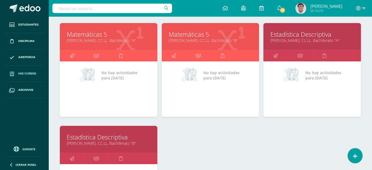
scroll to position [508, 0]
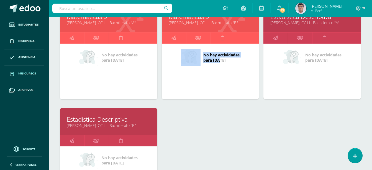
drag, startPoint x: 208, startPoint y: 127, endPoint x: 154, endPoint y: 50, distance: 94.1
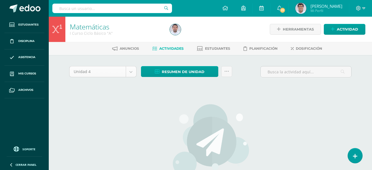
click at [132, 75] on body "Estudiantes Disciplina Asistencia Mis cursos Archivos Soporte Ayuda Reportar un…" at bounding box center [186, 119] width 372 height 238
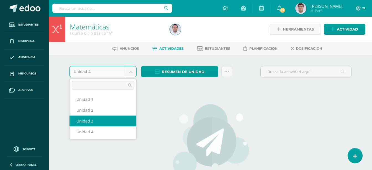
select select "Unidad 3"
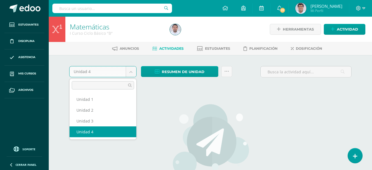
click at [133, 71] on body "Estudiantes Disciplina Asistencia Mis cursos Archivos Soporte Ayuda Reportar un…" at bounding box center [186, 119] width 372 height 238
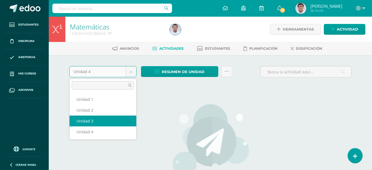
select select "Unidad 3"
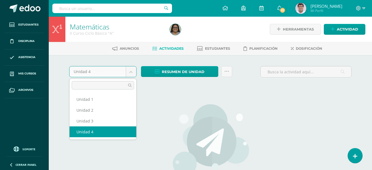
click at [131, 73] on body "Estudiantes Disciplina Asistencia Mis cursos Archivos Soporte Ayuda Reportar un…" at bounding box center [186, 119] width 372 height 238
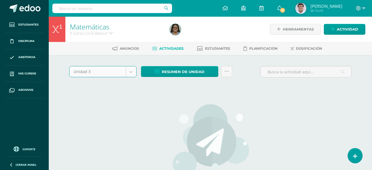
select select "Unidad 3"
click at [173, 68] on span "Resumen de unidad" at bounding box center [183, 72] width 43 height 10
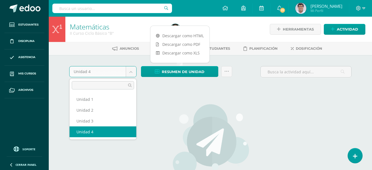
click at [131, 69] on body "Estudiantes Disciplina Asistencia Mis cursos Archivos Soporte Ayuda Reportar un…" at bounding box center [186, 119] width 372 height 238
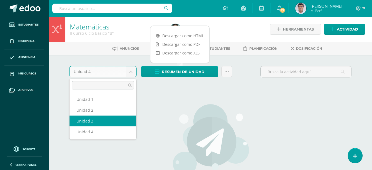
select select "Unidad 3"
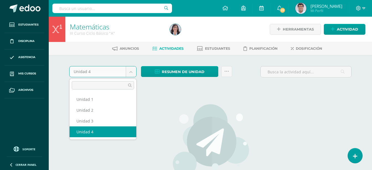
click at [132, 70] on body "Estudiantes Disciplina Asistencia Mis cursos Archivos Soporte Ayuda Reportar un…" at bounding box center [186, 119] width 372 height 238
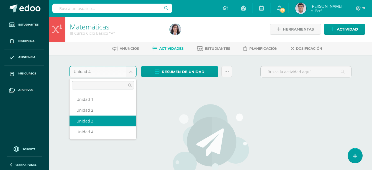
select select "Unidad 3"
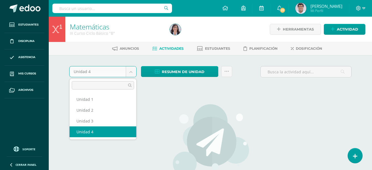
click at [133, 72] on body "Estudiantes Disciplina Asistencia Mis cursos Archivos Soporte Ayuda Reportar un…" at bounding box center [186, 119] width 372 height 238
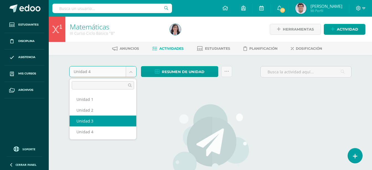
select select "Unidad 3"
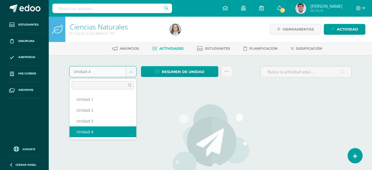
click at [132, 73] on body "Estudiantes Disciplina Asistencia Mis cursos Archivos Soporte Ayuda Reportar un…" at bounding box center [186, 119] width 372 height 238
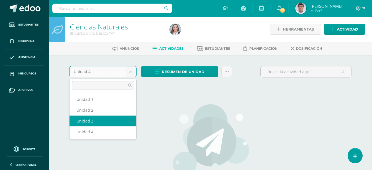
select select "Unidad 3"
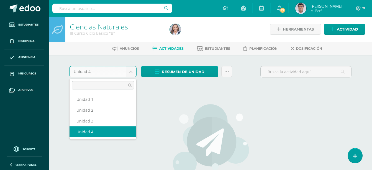
click at [133, 74] on body "Estudiantes Disciplina Asistencia Mis cursos Archivos Soporte Ayuda Reportar un…" at bounding box center [186, 119] width 372 height 238
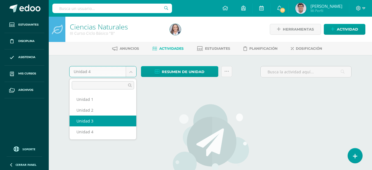
select select "Unidad 3"
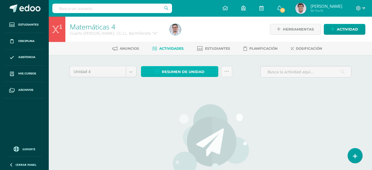
click at [185, 70] on span "Resumen de unidad" at bounding box center [183, 72] width 43 height 10
click at [135, 90] on div "Unidad 4 Unidad 1 Unidad 2 Unidad 3 Unidad 4 Resumen de unidad Subir actividade…" at bounding box center [210, 146] width 287 height 161
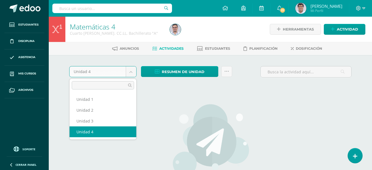
click at [133, 71] on body "Estudiantes Disciplina Asistencia Mis cursos Archivos Soporte Ayuda Reportar un…" at bounding box center [186, 119] width 372 height 238
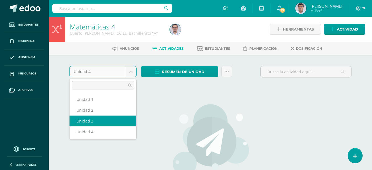
select select "Unidad 3"
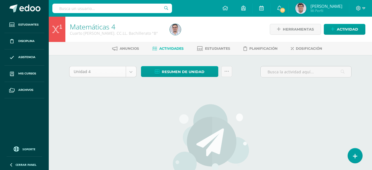
click at [131, 75] on body "Estudiantes Disciplina Asistencia Mis cursos Archivos Soporte Ayuda Reportar un…" at bounding box center [186, 119] width 372 height 238
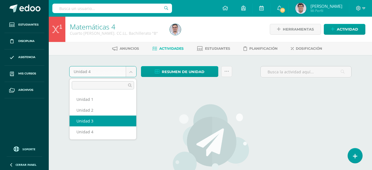
select select "Unidad 3"
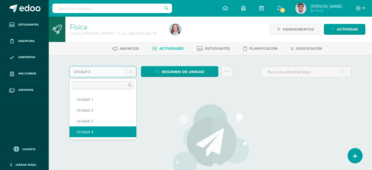
click at [133, 72] on body "Estudiantes Disciplina Asistencia Mis cursos Archivos Soporte Ayuda Reportar un…" at bounding box center [186, 119] width 372 height 238
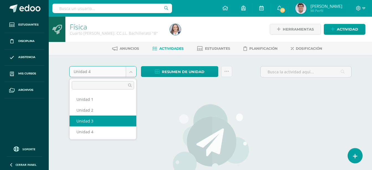
select select "Unidad 3"
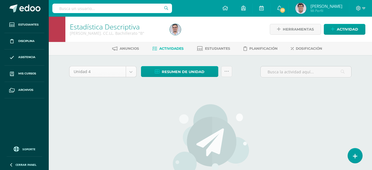
click at [132, 73] on body "Estudiantes Disciplina Asistencia Mis cursos Archivos Soporte Ayuda Reportar un…" at bounding box center [186, 119] width 372 height 238
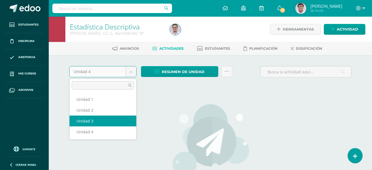
select select "Unidad 3"
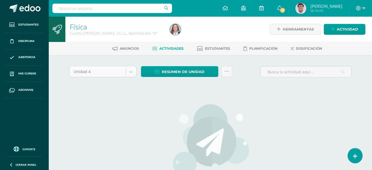
click at [130, 74] on body "Estudiantes Disciplina Asistencia Mis cursos Archivos Soporte Ayuda Reportar un…" at bounding box center [186, 119] width 372 height 238
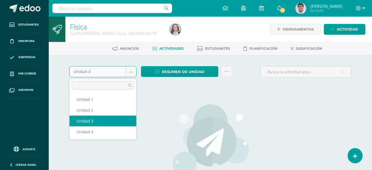
select select "Unidad 3"
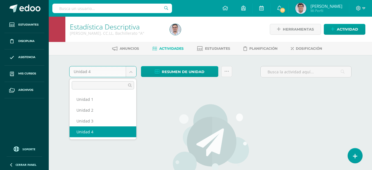
click at [131, 71] on body "Estudiantes Disciplina Asistencia Mis cursos Archivos Soporte Ayuda Reportar un…" at bounding box center [186, 119] width 372 height 238
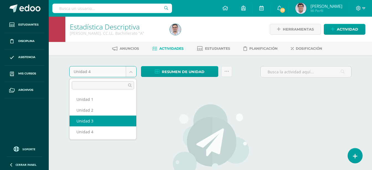
drag, startPoint x: 103, startPoint y: 119, endPoint x: 257, endPoint y: 51, distance: 167.8
select select "Unidad 3"
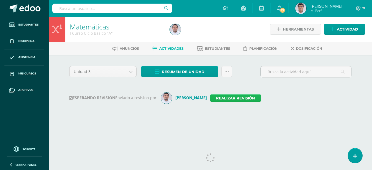
click at [224, 99] on link "Realizar revisión" at bounding box center [235, 97] width 51 height 7
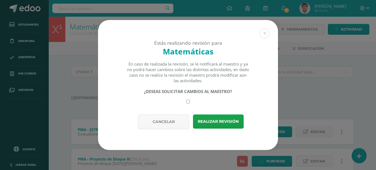
click at [187, 101] on input "checkbox" at bounding box center [188, 101] width 4 height 4
checkbox input "true"
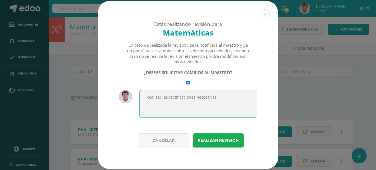
type textarea "Realizar las rectificaciones necesarias."
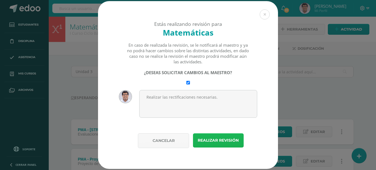
click at [231, 139] on button "Realizar revisión" at bounding box center [218, 140] width 51 height 14
click at [216, 138] on button "Realizar revisión" at bounding box center [218, 140] width 51 height 14
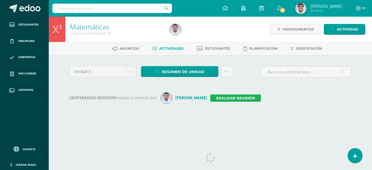
click at [225, 97] on link "Realizar revisión" at bounding box center [235, 97] width 51 height 7
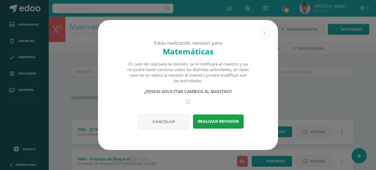
click at [189, 99] on input "checkbox" at bounding box center [188, 101] width 4 height 4
checkbox input "true"
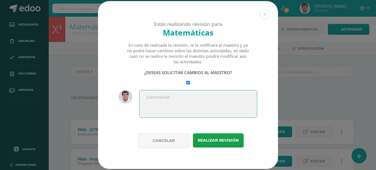
paste textarea "Realizar las rectificaciones necesarias."
type textarea "Realizar las rectificaciones necesarias."
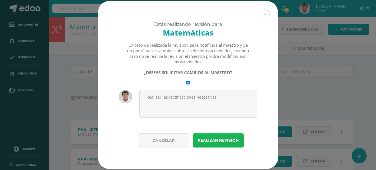
click at [204, 143] on button "Realizar revisión" at bounding box center [218, 140] width 51 height 14
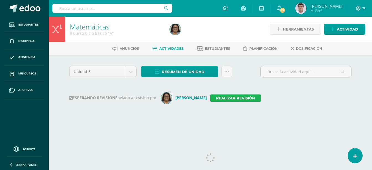
click at [230, 98] on link "Realizar revisión" at bounding box center [235, 97] width 51 height 7
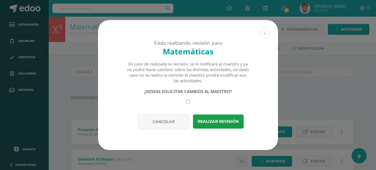
click at [188, 101] on input "checkbox" at bounding box center [188, 101] width 4 height 4
checkbox input "true"
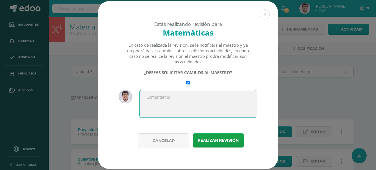
paste textarea "Realizar las rectificaciones necesarias."
type textarea "Realizar las rectificaciones necesarias."
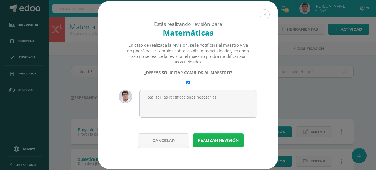
click at [221, 140] on button "Realizar revisión" at bounding box center [218, 140] width 51 height 14
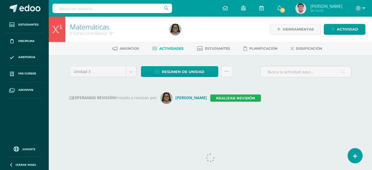
click at [233, 97] on link "Realizar revisión" at bounding box center [235, 97] width 51 height 7
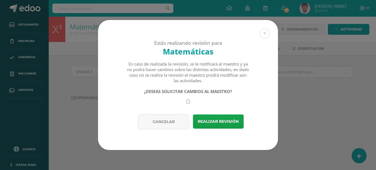
click at [189, 102] on input "checkbox" at bounding box center [188, 101] width 4 height 4
checkbox input "true"
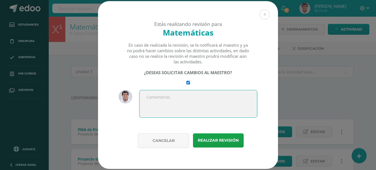
paste textarea "Realizar las rectificaciones necesarias."
type textarea "Realizar las rectificaciones necesarias."
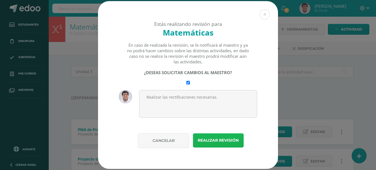
click at [211, 141] on button "Realizar revisión" at bounding box center [218, 140] width 51 height 14
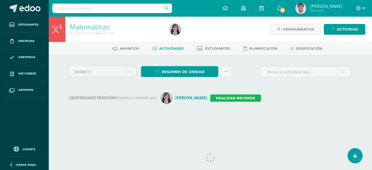
click at [231, 96] on link "Realizar revisión" at bounding box center [235, 97] width 51 height 7
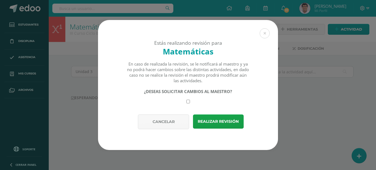
click at [190, 101] on div "¿DESEAS SOLICITAR CAMBIOS AL MAESTRO?" at bounding box center [188, 95] width 123 height 15
click at [188, 103] on input "checkbox" at bounding box center [188, 101] width 4 height 4
checkbox input "true"
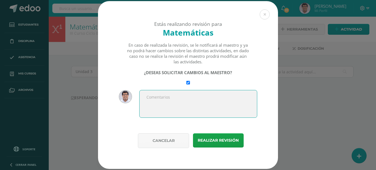
paste textarea "Realizar las rectificaciones necesarias."
type textarea "Realizar las rectificaciones necesarias."
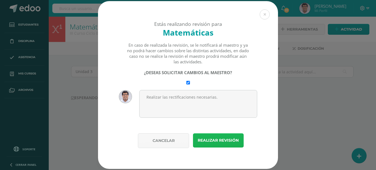
drag, startPoint x: 221, startPoint y: 141, endPoint x: 217, endPoint y: 141, distance: 4.2
click at [221, 141] on button "Realizar revisión" at bounding box center [218, 140] width 51 height 14
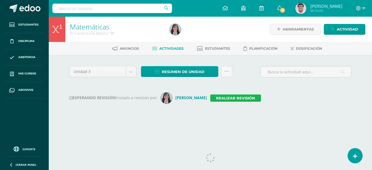
click at [218, 97] on link "Realizar revisión" at bounding box center [235, 97] width 51 height 7
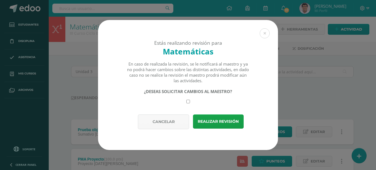
click at [190, 101] on input "checkbox" at bounding box center [188, 101] width 4 height 4
checkbox input "true"
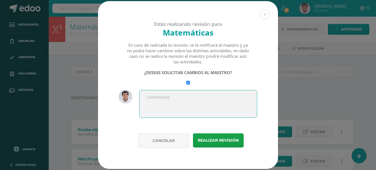
click at [190, 101] on textarea at bounding box center [198, 104] width 118 height 28
paste textarea "Realizar las rectificaciones necesarias."
type textarea "Realizar las rectificaciones necesarias."
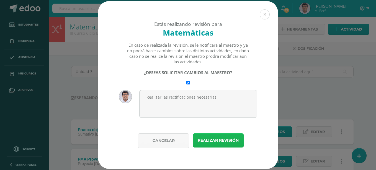
click at [217, 142] on button "Realizar revisión" at bounding box center [218, 140] width 51 height 14
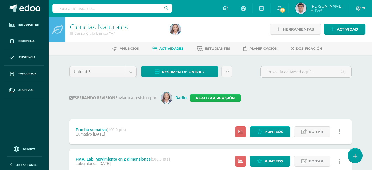
click at [211, 97] on link "Realizar revisión" at bounding box center [215, 97] width 51 height 7
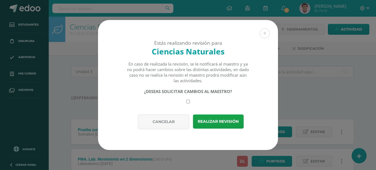
click at [189, 100] on input "checkbox" at bounding box center [188, 101] width 4 height 4
checkbox input "true"
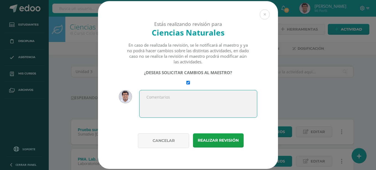
paste textarea "Realizar las rectificaciones necesarias."
type textarea "Realizar las rectificaciones necesarias."
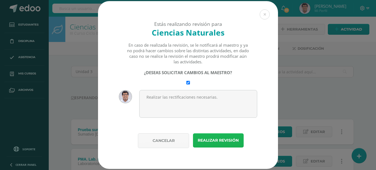
click at [209, 137] on button "Realizar revisión" at bounding box center [218, 140] width 51 height 14
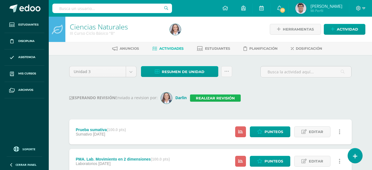
click at [199, 95] on link "Realizar revisión" at bounding box center [215, 97] width 51 height 7
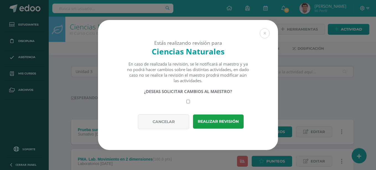
click at [188, 101] on input "checkbox" at bounding box center [188, 101] width 4 height 4
checkbox input "true"
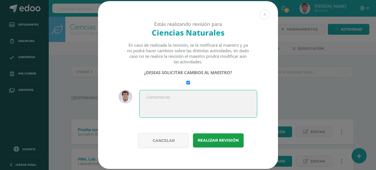
paste textarea "Realizar las rectificaciones necesarias."
type textarea "Realizar las rectificaciones necesarias."
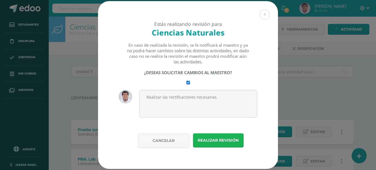
click at [212, 141] on button "Realizar revisión" at bounding box center [218, 140] width 51 height 14
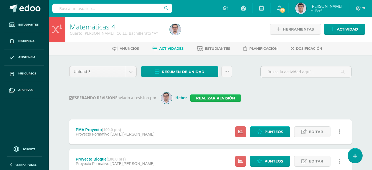
click at [204, 98] on link "Realizar revisión" at bounding box center [215, 97] width 51 height 7
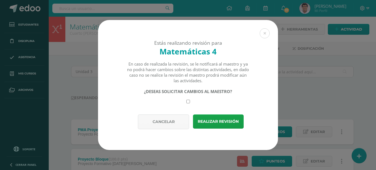
click at [190, 100] on div "¿DESEAS SOLICITAR CAMBIOS AL MAESTRO?" at bounding box center [188, 95] width 123 height 15
click at [188, 101] on input "checkbox" at bounding box center [188, 101] width 4 height 4
checkbox input "true"
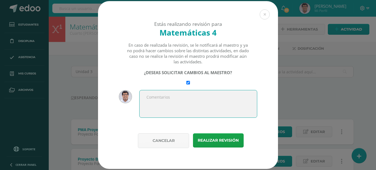
paste textarea "Realizar las rectificaciones necesarias."
type textarea "Realizar las rectificaciones necesarias."
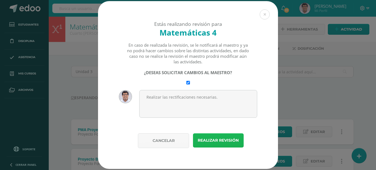
click at [216, 136] on button "Realizar revisión" at bounding box center [218, 140] width 51 height 14
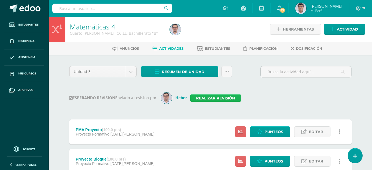
click at [199, 99] on link "Realizar revisión" at bounding box center [215, 97] width 51 height 7
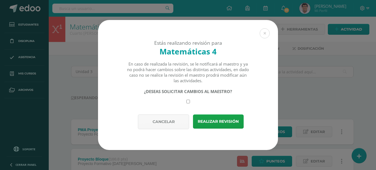
click at [189, 101] on input "checkbox" at bounding box center [188, 101] width 4 height 4
checkbox input "true"
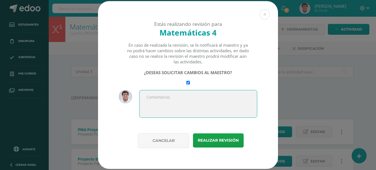
paste textarea "Realizar las rectificaciones necesarias."
type textarea "Realizar las rectificaciones necesarias."
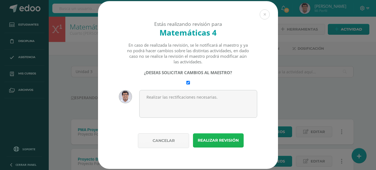
click at [211, 142] on button "Realizar revisión" at bounding box center [218, 140] width 51 height 14
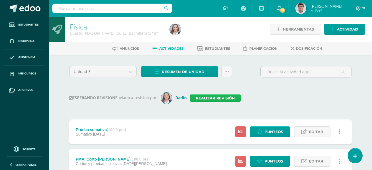
click at [226, 99] on link "Realizar revisión" at bounding box center [215, 97] width 51 height 7
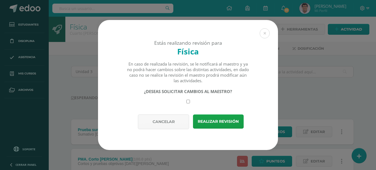
click at [188, 101] on input "checkbox" at bounding box center [188, 101] width 4 height 4
checkbox input "true"
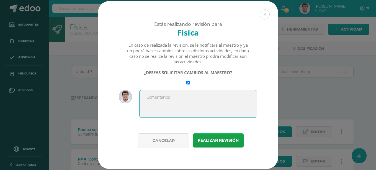
paste textarea "Realizar las rectificaciones necesarias."
type textarea "Realizar las rectificaciones necesarias."
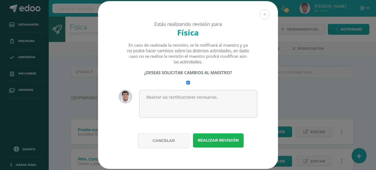
click at [218, 140] on button "Realizar revisión" at bounding box center [218, 140] width 51 height 14
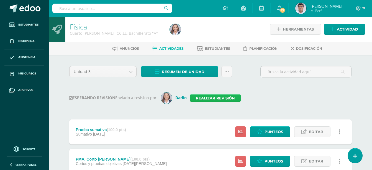
click at [218, 100] on link "Realizar revisión" at bounding box center [215, 97] width 51 height 7
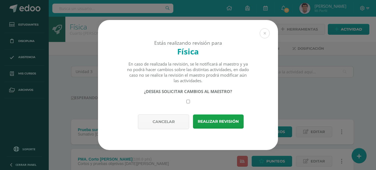
click at [190, 101] on input "checkbox" at bounding box center [188, 101] width 4 height 4
checkbox input "true"
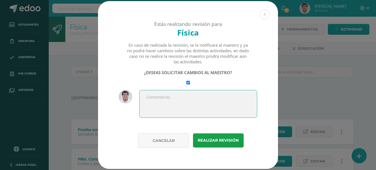
paste textarea "Realizar las rectificaciones necesarias."
type textarea "Realizar las rectificaciones necesarias."
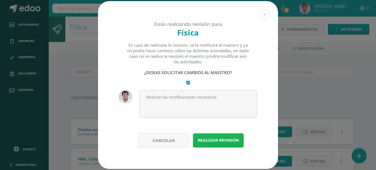
click at [214, 141] on button "Realizar revisión" at bounding box center [218, 140] width 51 height 14
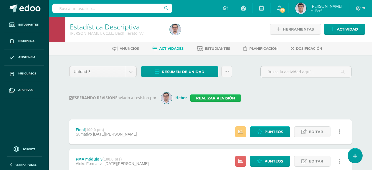
click at [209, 98] on link "Realizar revisión" at bounding box center [215, 97] width 51 height 7
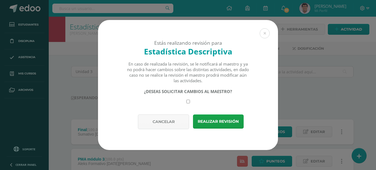
click at [188, 101] on input "checkbox" at bounding box center [188, 101] width 4 height 4
checkbox input "true"
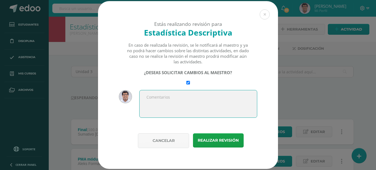
click at [187, 99] on textarea at bounding box center [198, 104] width 118 height 28
paste textarea "Realizar las rectificaciones necesarias."
type textarea "Realizar las rectificaciones necesarias."
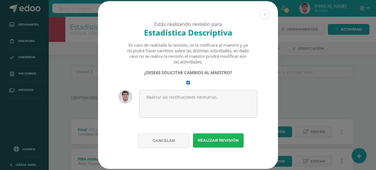
click at [208, 137] on button "Realizar revisión" at bounding box center [218, 140] width 51 height 14
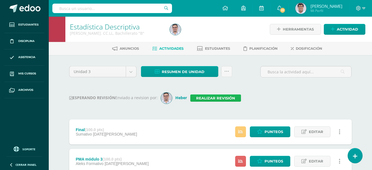
click at [224, 96] on link "Realizar revisión" at bounding box center [215, 97] width 51 height 7
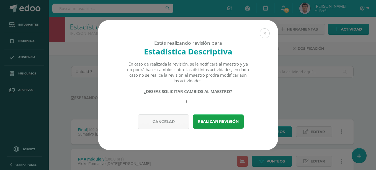
click at [189, 103] on input "checkbox" at bounding box center [188, 101] width 4 height 4
checkbox input "true"
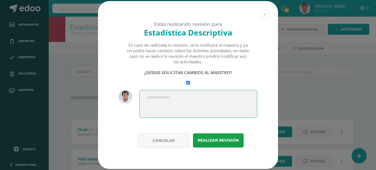
paste textarea "Realizar las rectificaciones necesarias."
type textarea "Realizar las rectificaciones necesarias."
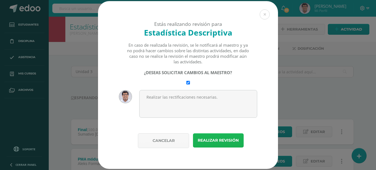
click at [219, 138] on button "Realizar revisión" at bounding box center [218, 140] width 51 height 14
